Goal: Obtain resource: Download file/media

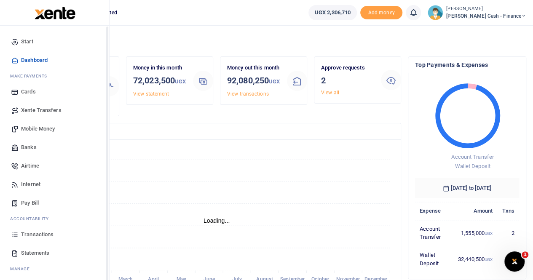
scroll to position [7, 7]
click at [33, 252] on span "Statements" at bounding box center [35, 253] width 28 height 8
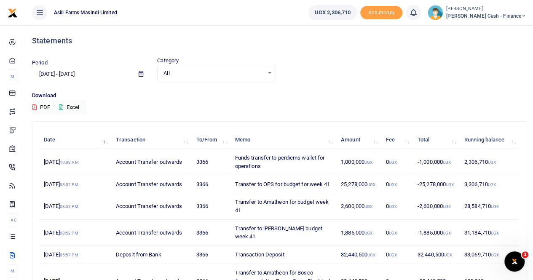
click at [142, 75] on icon at bounding box center [141, 73] width 5 height 5
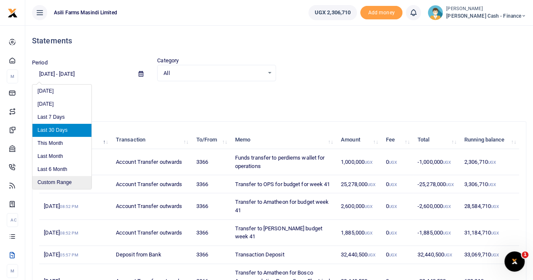
click at [62, 181] on li "Custom Range" at bounding box center [61, 182] width 59 height 13
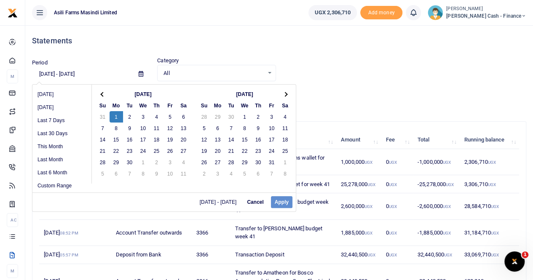
drag, startPoint x: 116, startPoint y: 115, endPoint x: 143, endPoint y: 128, distance: 30.2
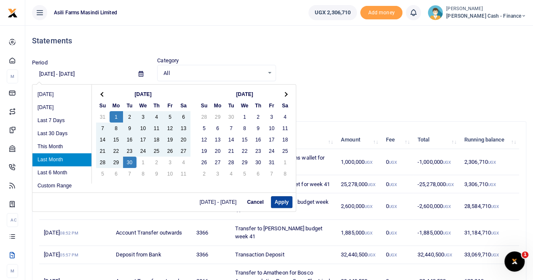
click at [275, 201] on button "Apply" at bounding box center [281, 202] width 21 height 12
type input "[DATE] - [DATE]"
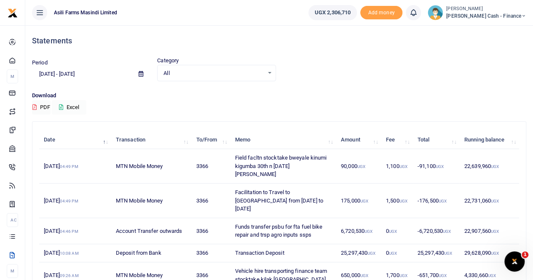
click at [75, 105] on button "Excel" at bounding box center [69, 107] width 35 height 14
click at [78, 105] on button "Excel" at bounding box center [69, 107] width 35 height 14
